Goal: Task Accomplishment & Management: Manage account settings

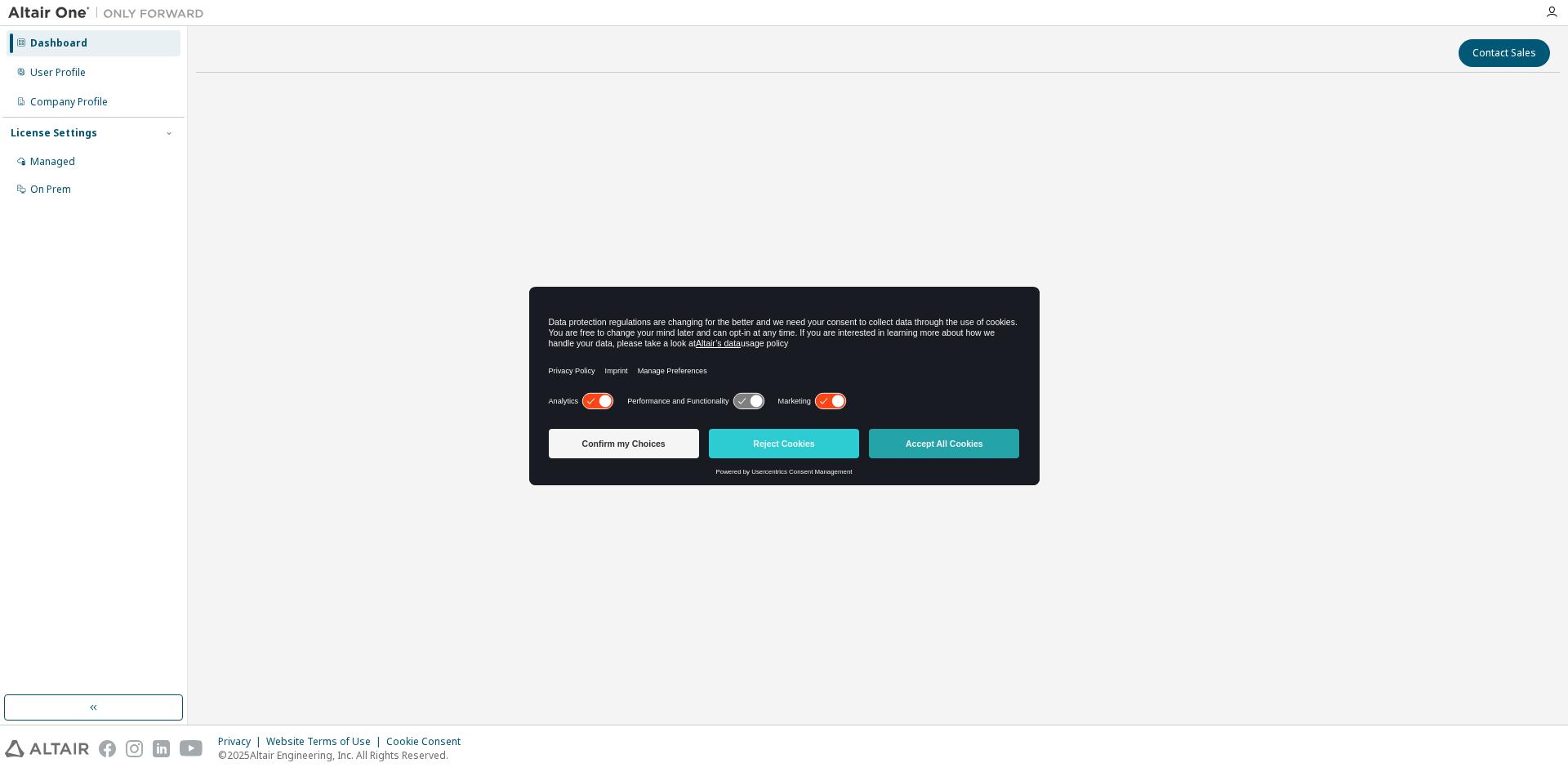
click at [969, 444] on button "Accept All Cookies" at bounding box center [944, 444] width 150 height 30
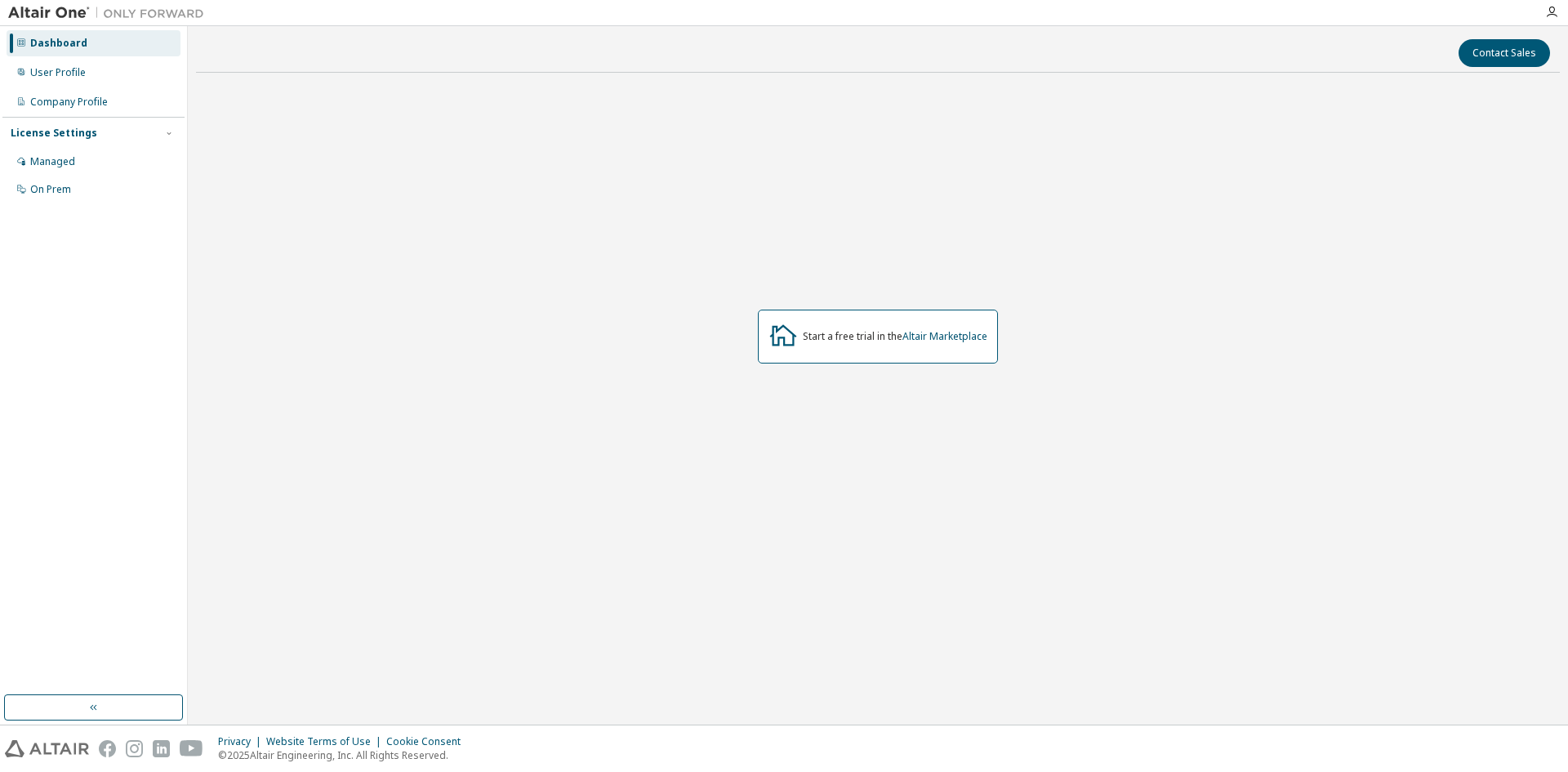
click at [1079, 315] on div "Start a free trial in the Altair Marketplace" at bounding box center [878, 337] width 1364 height 502
click at [81, 73] on div "User Profile" at bounding box center [58, 73] width 55 height 13
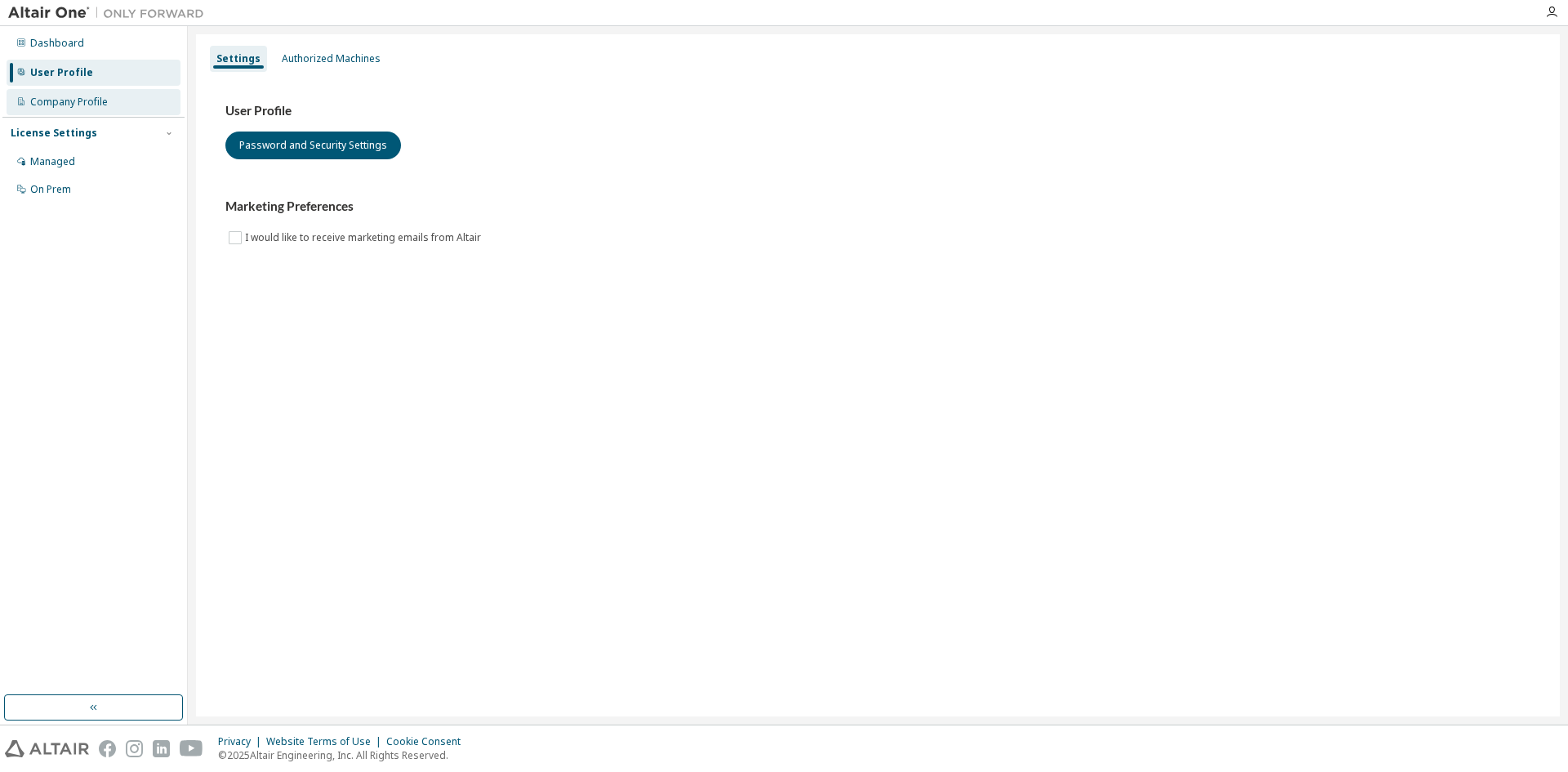
click at [87, 107] on div "Company Profile" at bounding box center [69, 102] width 77 height 13
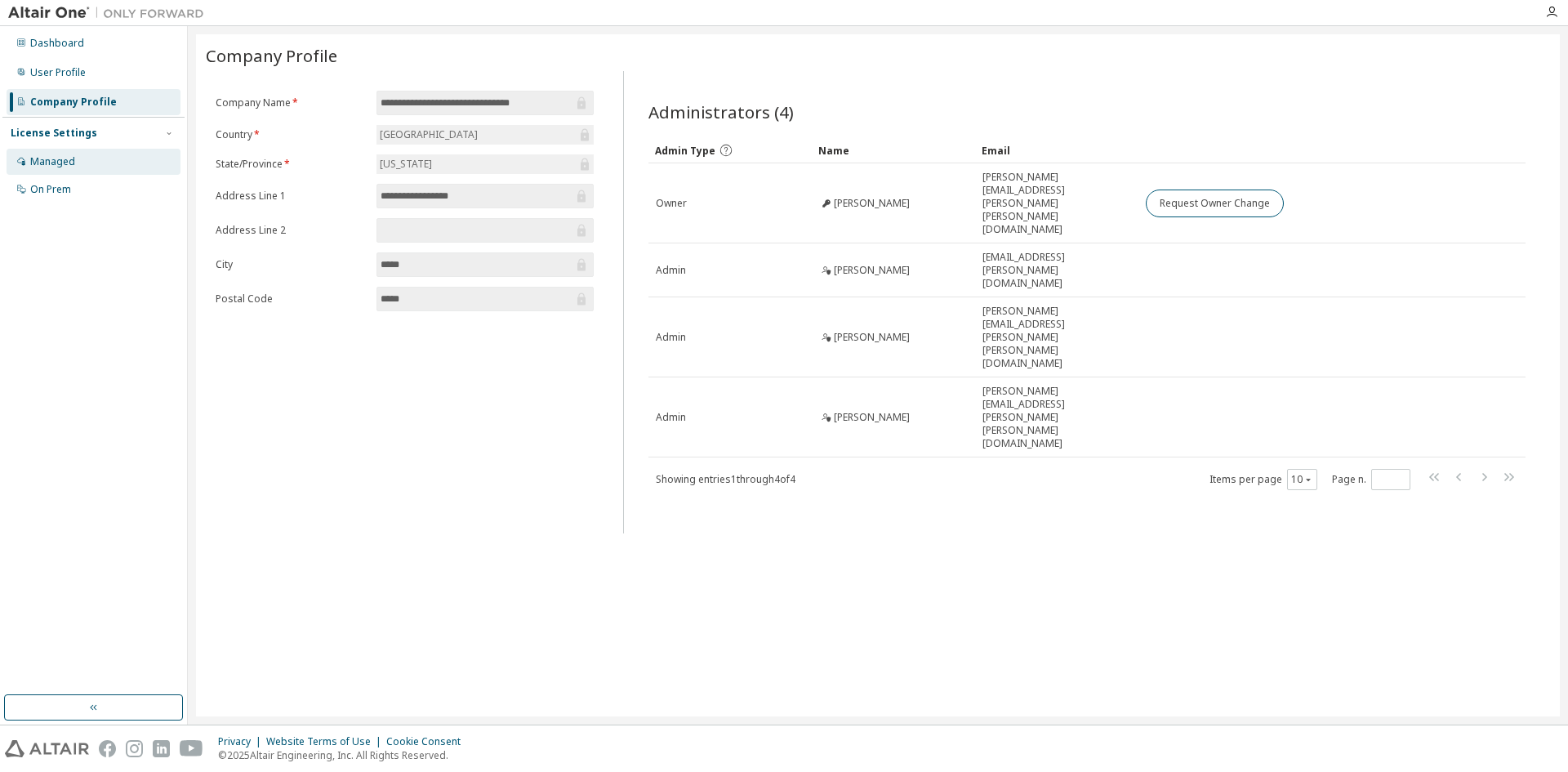
click at [65, 160] on div "Managed" at bounding box center [53, 161] width 45 height 13
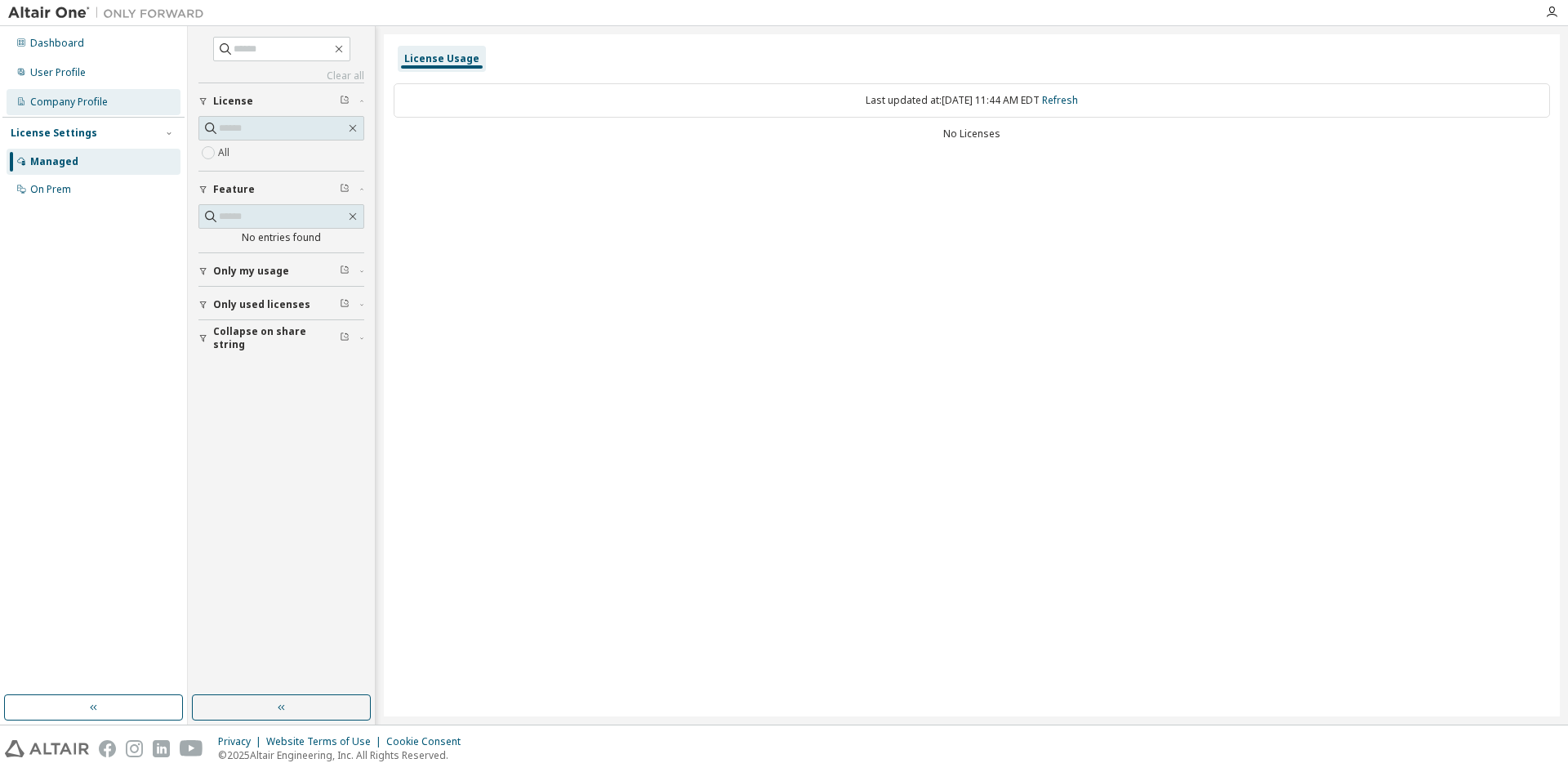
click at [82, 99] on div "Company Profile" at bounding box center [69, 102] width 77 height 13
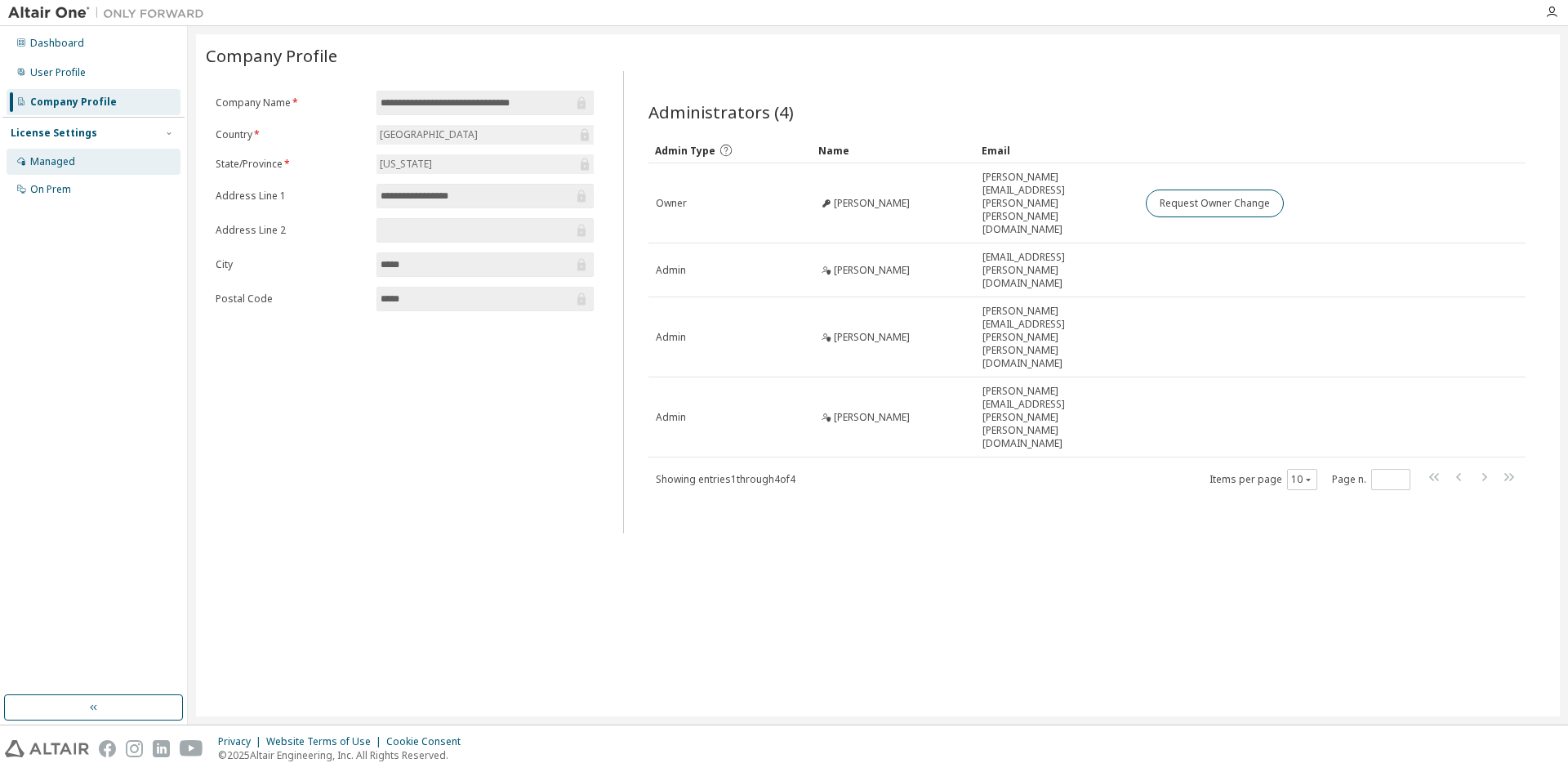
click at [55, 169] on div "Managed" at bounding box center [93, 161] width 174 height 26
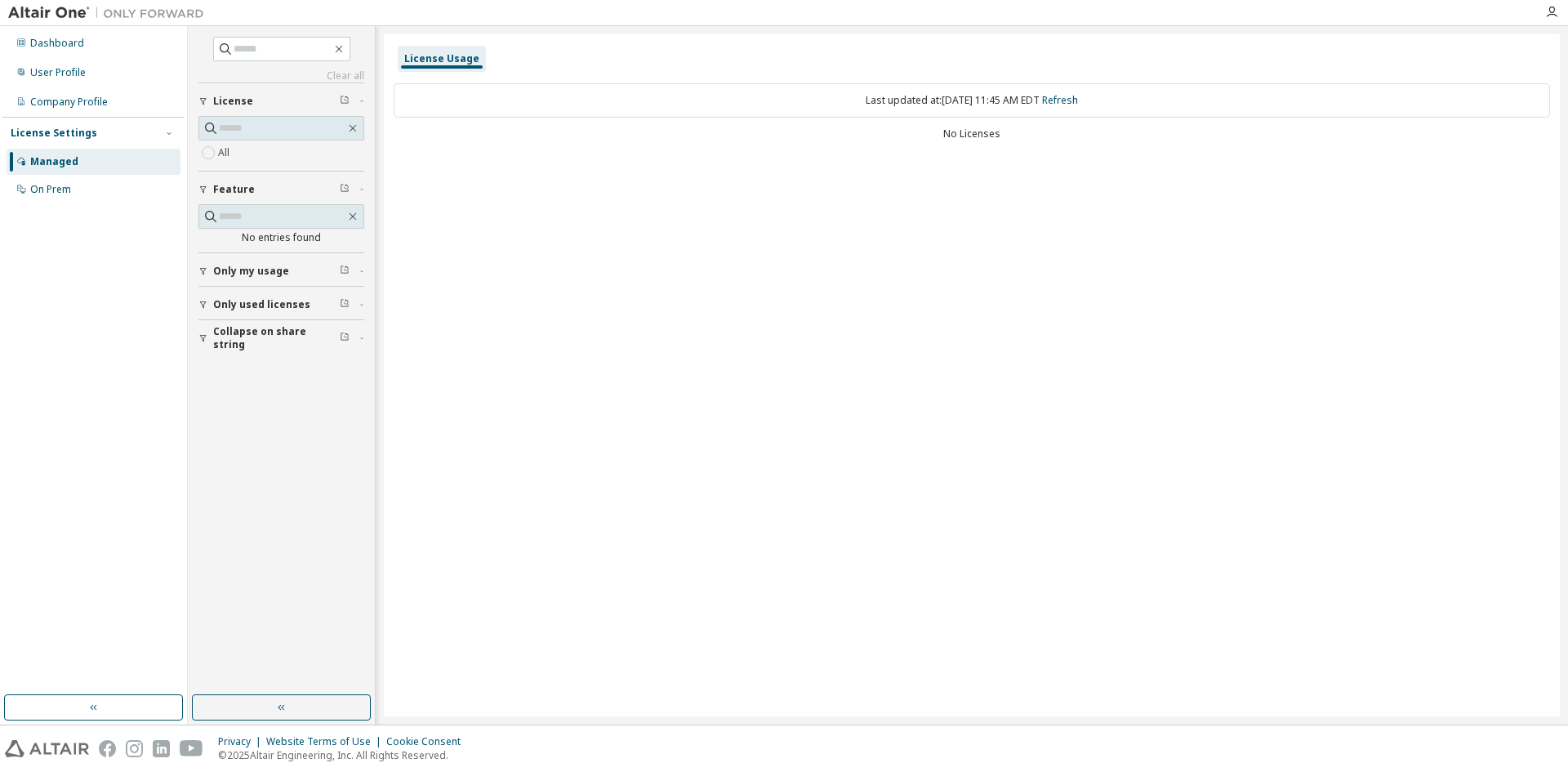
click at [247, 274] on span "Only my usage" at bounding box center [251, 271] width 76 height 13
click at [254, 351] on span "Only used licenses" at bounding box center [261, 352] width 97 height 13
click at [257, 434] on span "Collapse on share string" at bounding box center [276, 433] width 126 height 26
click at [68, 193] on div "On Prem" at bounding box center [51, 189] width 41 height 13
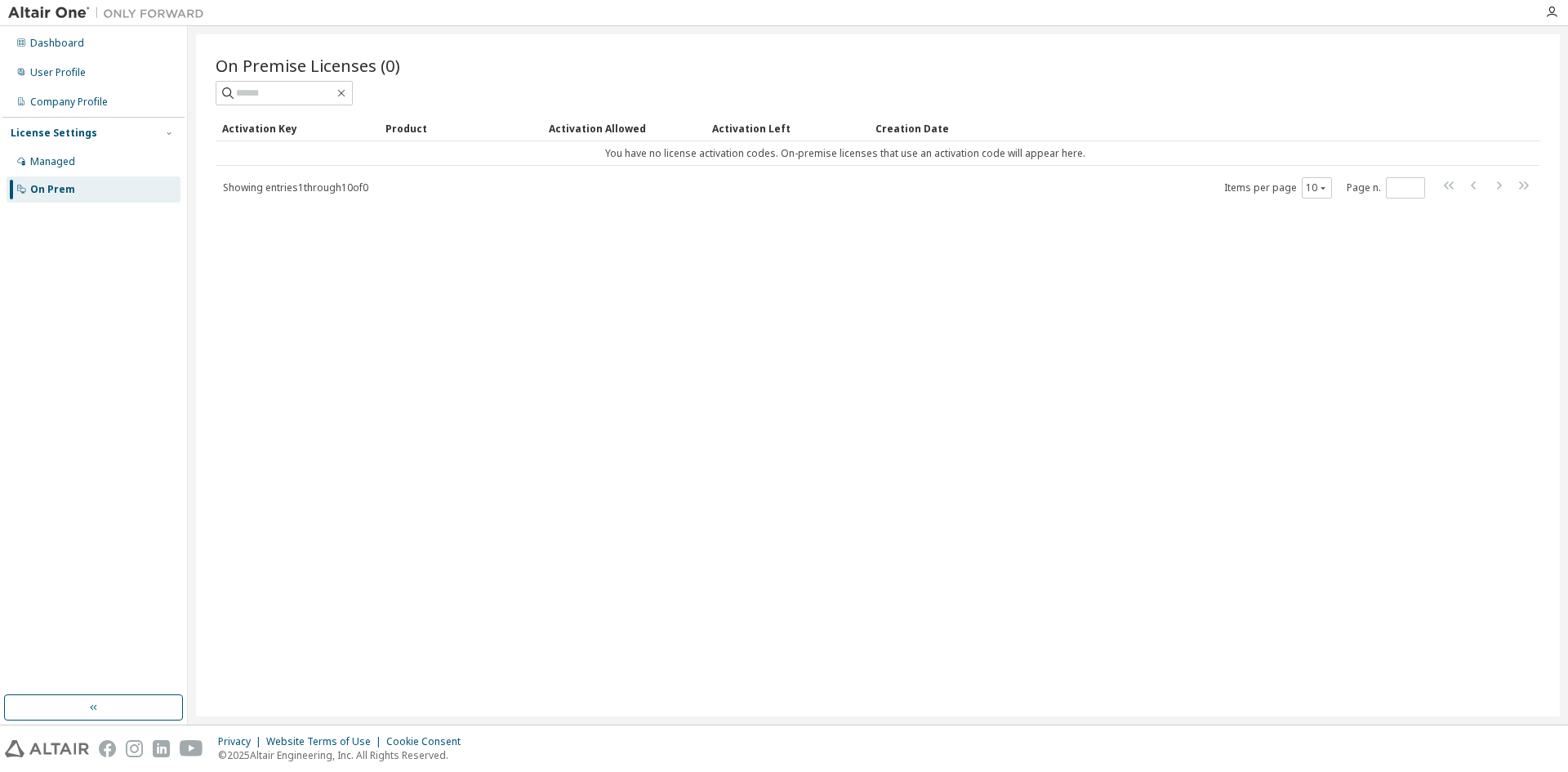
drag, startPoint x: 718, startPoint y: 462, endPoint x: 732, endPoint y: 445, distance: 22.0
click at [721, 460] on div "On Premise Licenses (0) Clear Load Save Save As Field Operator Value Select fil…" at bounding box center [878, 375] width 1364 height 683
click at [857, 592] on div "On Premise Licenses (0) Clear Load Save Save As Field Operator Value Select fil…" at bounding box center [878, 375] width 1364 height 683
drag, startPoint x: 1056, startPoint y: 498, endPoint x: 1081, endPoint y: 384, distance: 116.7
click at [1056, 498] on div "On Premise Licenses (0) Clear Load Save Save As Field Operator Value Select fil…" at bounding box center [878, 375] width 1364 height 683
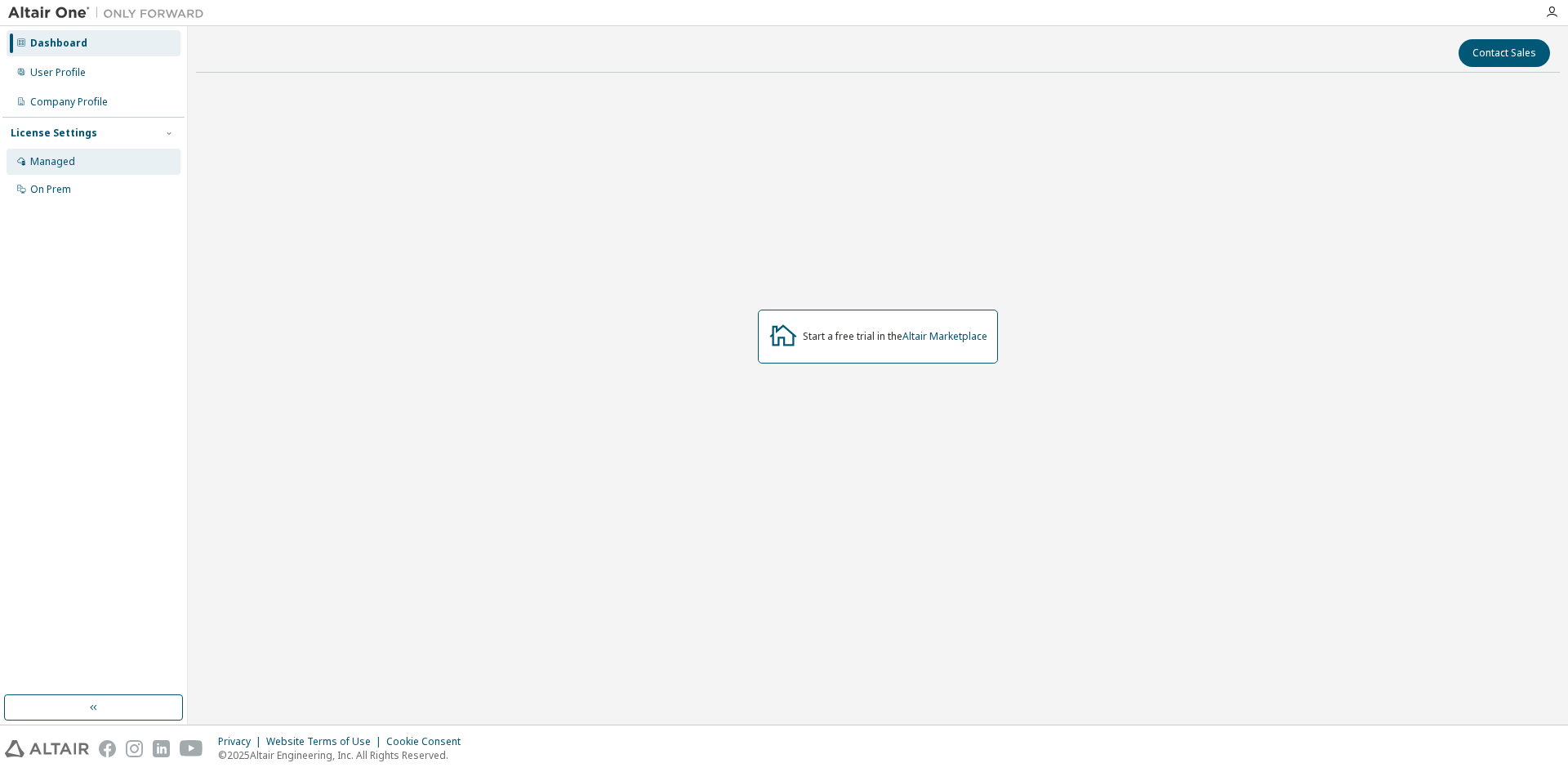
click at [60, 161] on div "Managed" at bounding box center [53, 161] width 45 height 13
